Goal: Find specific page/section

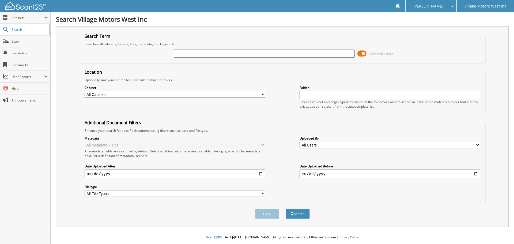
click at [190, 55] on input "text" at bounding box center [264, 54] width 181 height 8
type input "113394"
click at [286, 209] on button "Search" at bounding box center [298, 214] width 24 height 10
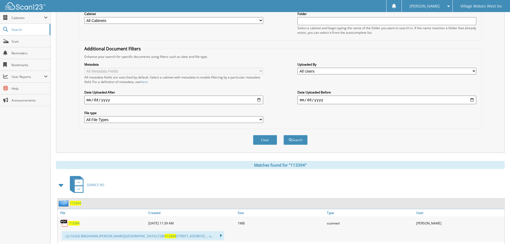
scroll to position [134, 0]
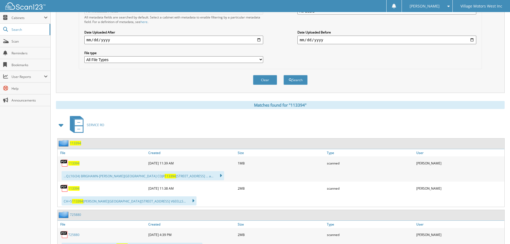
click at [72, 163] on span "113394" at bounding box center [73, 163] width 11 height 5
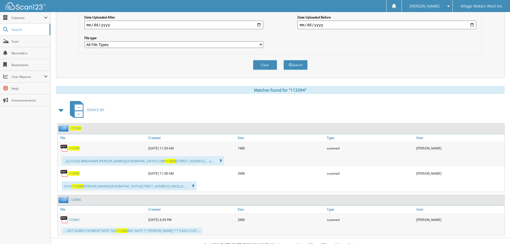
scroll to position [157, 0]
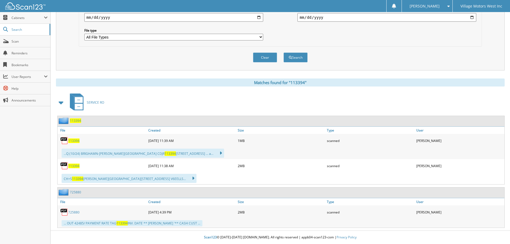
click at [75, 166] on span "113394" at bounding box center [73, 166] width 11 height 5
